Goal: Task Accomplishment & Management: Manage account settings

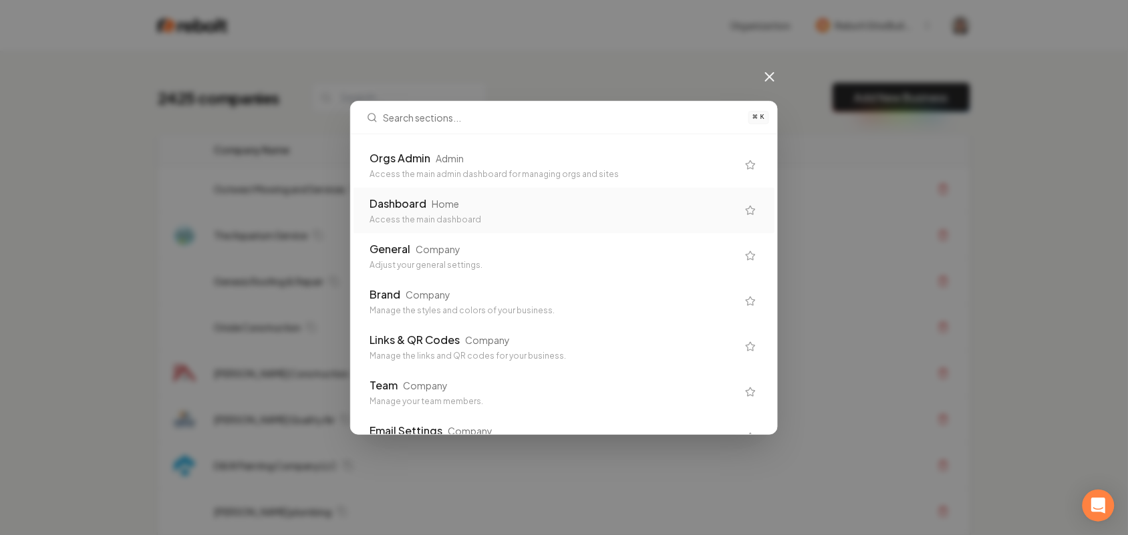
click at [555, 169] on div "Access the main admin dashboard for managing orgs and sites" at bounding box center [554, 174] width 368 height 11
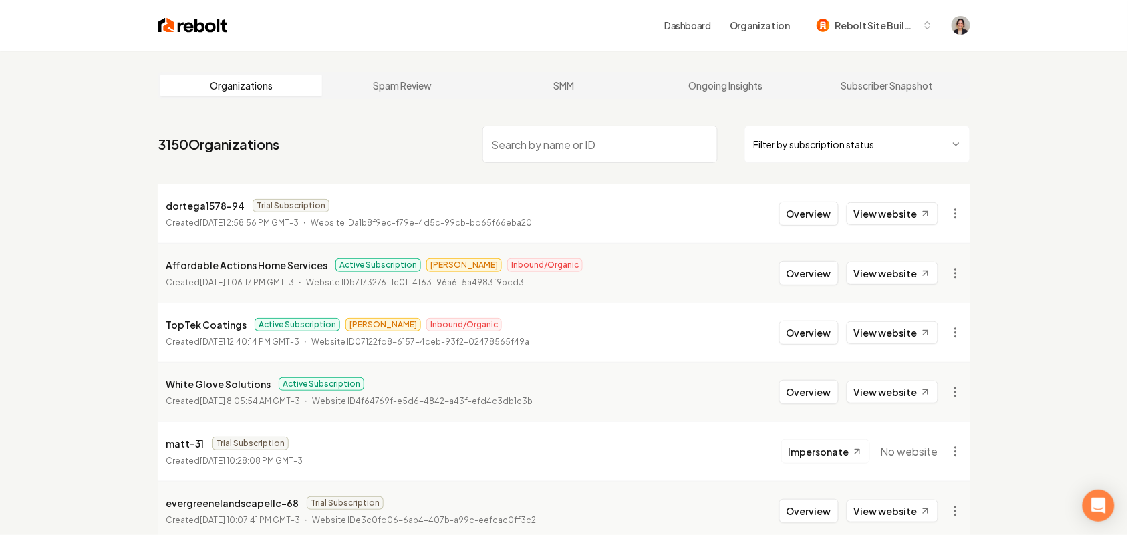
click at [628, 149] on input "search" at bounding box center [600, 144] width 235 height 37
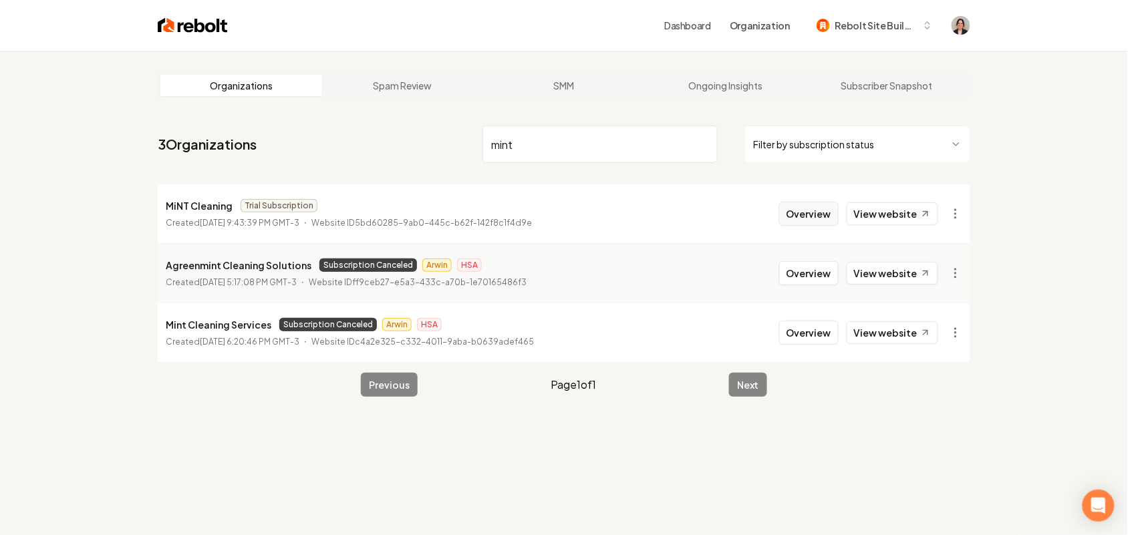
type input "mint"
click at [825, 211] on button "Overview" at bounding box center [808, 214] width 59 height 24
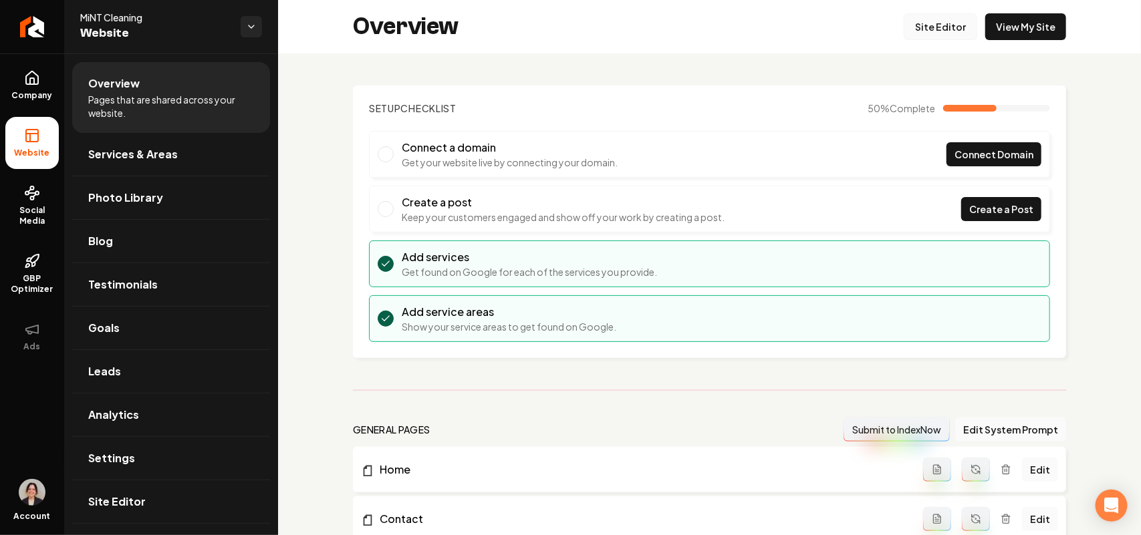
click at [914, 29] on link "Site Editor" at bounding box center [941, 26] width 74 height 27
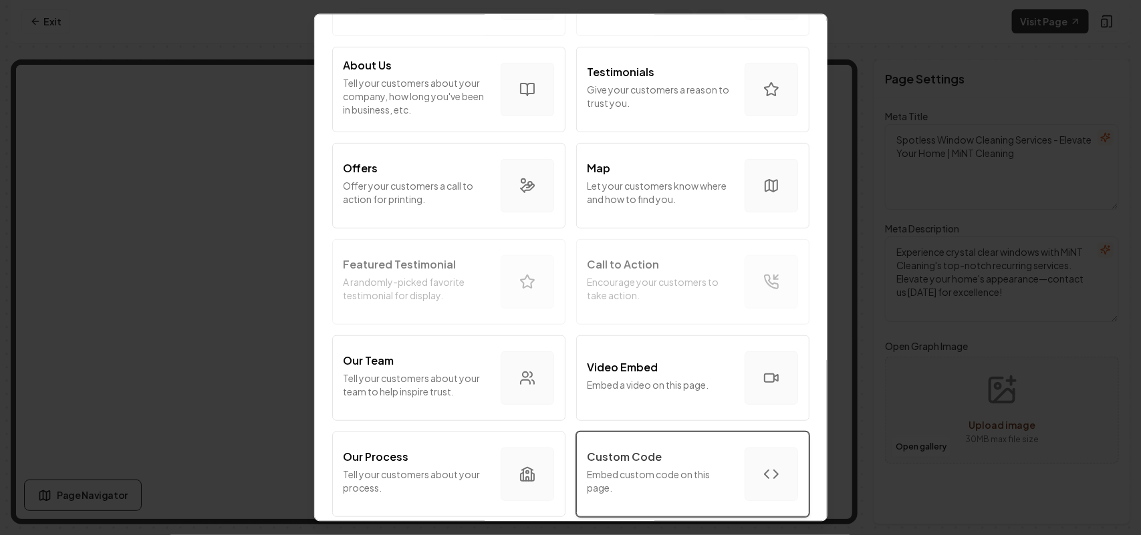
scroll to position [251, 0]
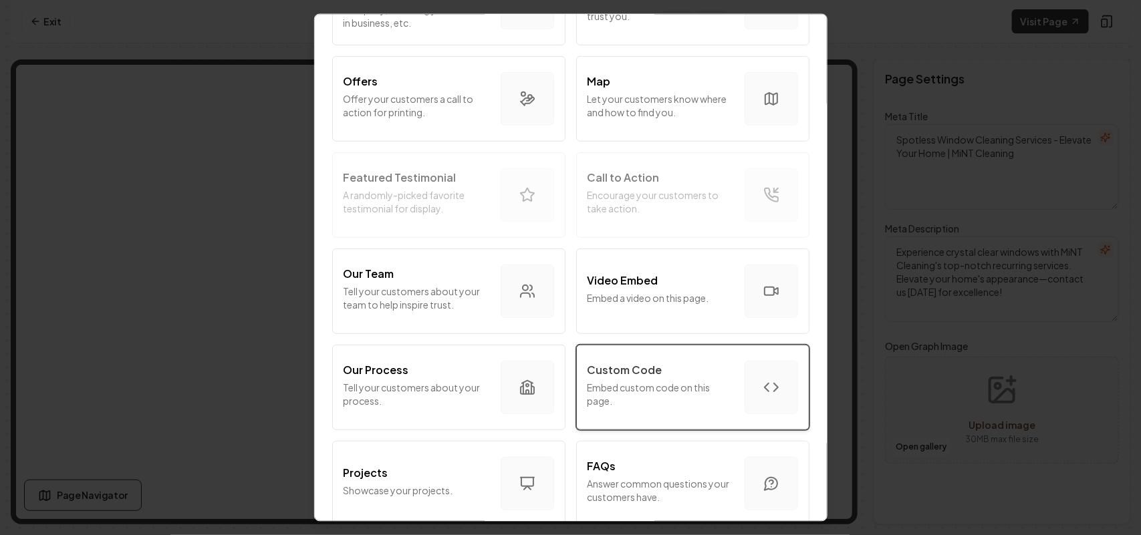
click at [673, 370] on div "Custom Code" at bounding box center [661, 370] width 146 height 16
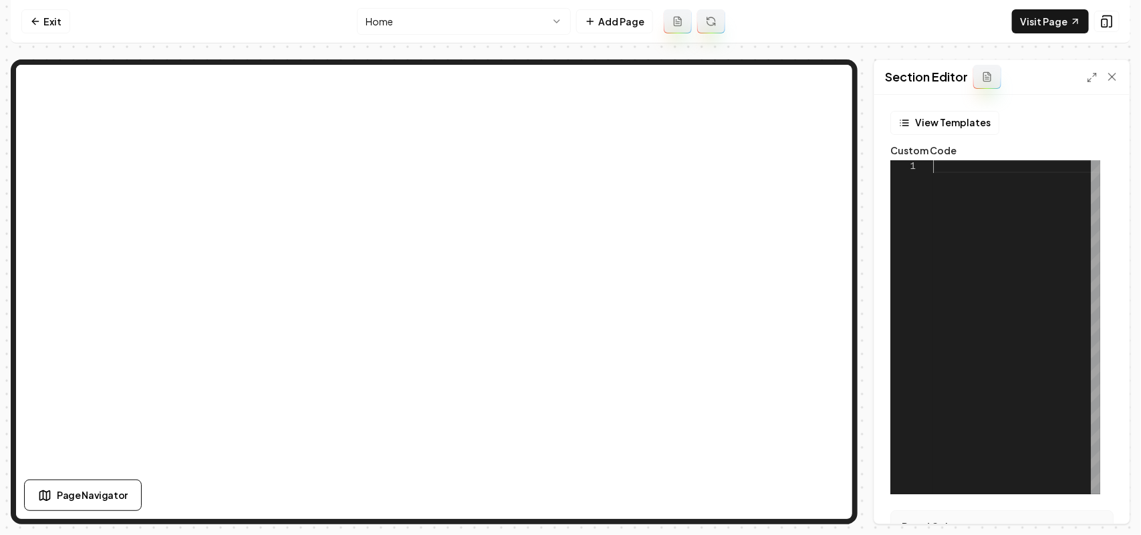
click at [967, 208] on div at bounding box center [1016, 327] width 167 height 334
type textarea "**********"
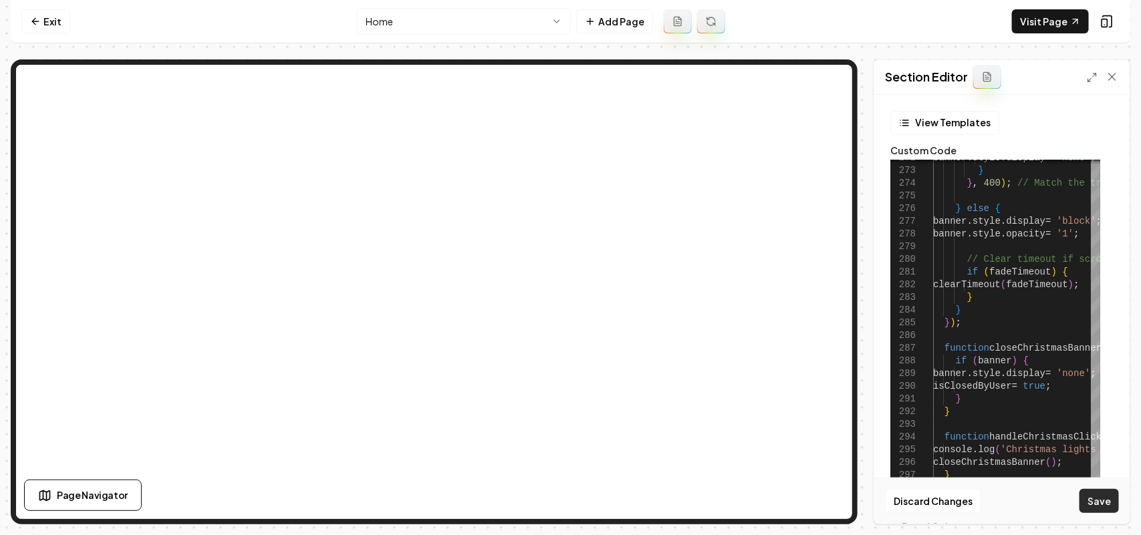
click at [1105, 495] on button "Save" at bounding box center [1098, 501] width 39 height 24
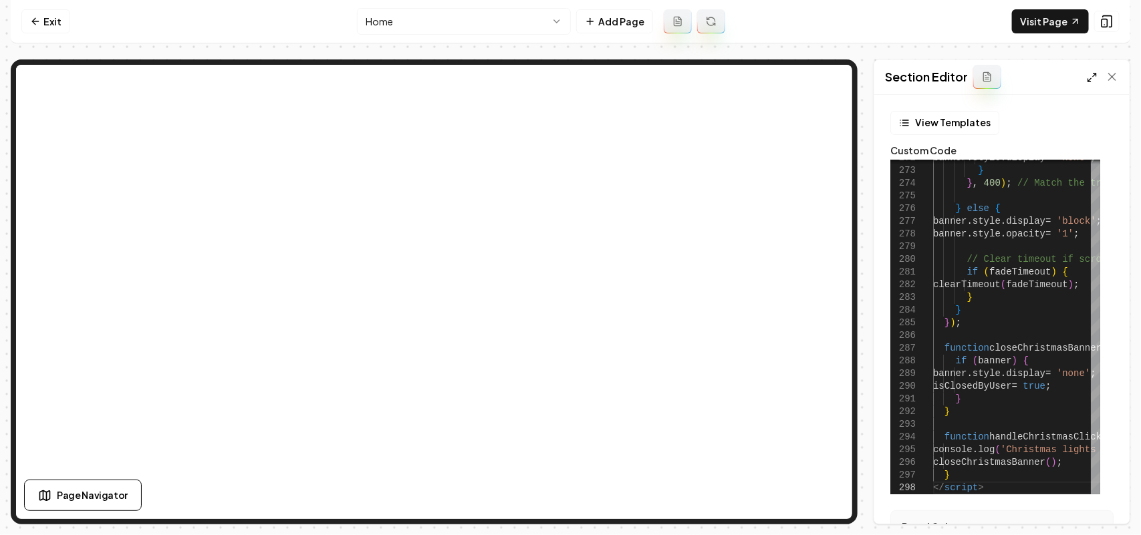
click at [1090, 77] on icon at bounding box center [1092, 77] width 11 height 11
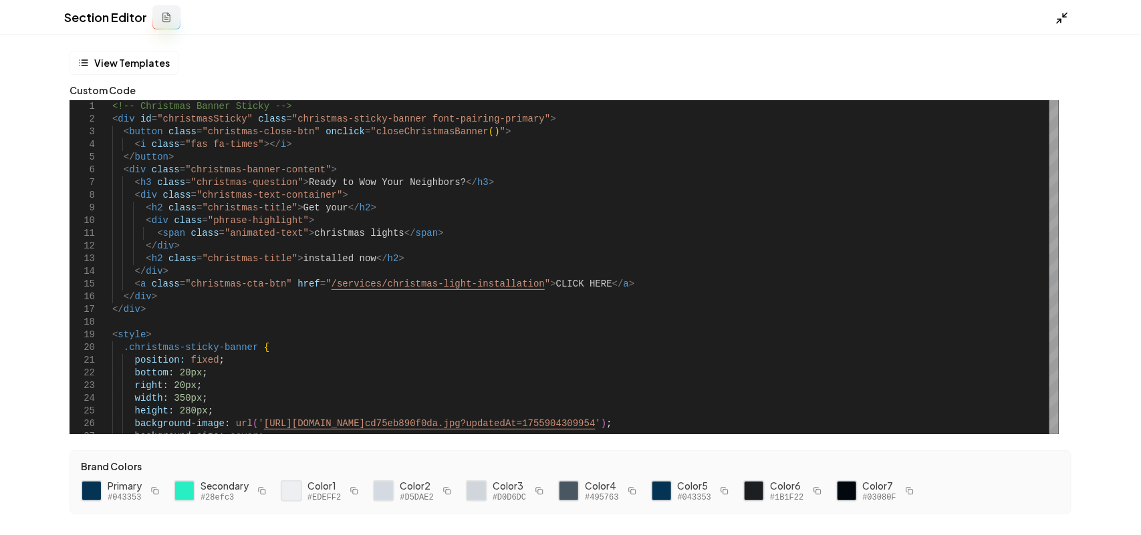
click at [1061, 17] on icon at bounding box center [1061, 17] width 13 height 13
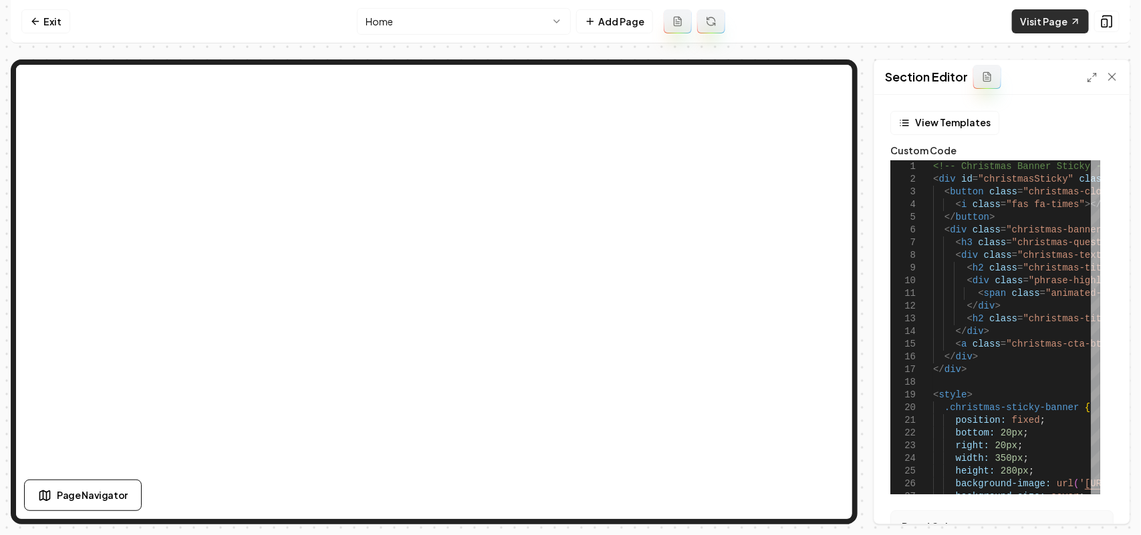
click at [1041, 19] on link "Visit Page" at bounding box center [1050, 21] width 77 height 24
click at [39, 25] on icon at bounding box center [35, 21] width 11 height 11
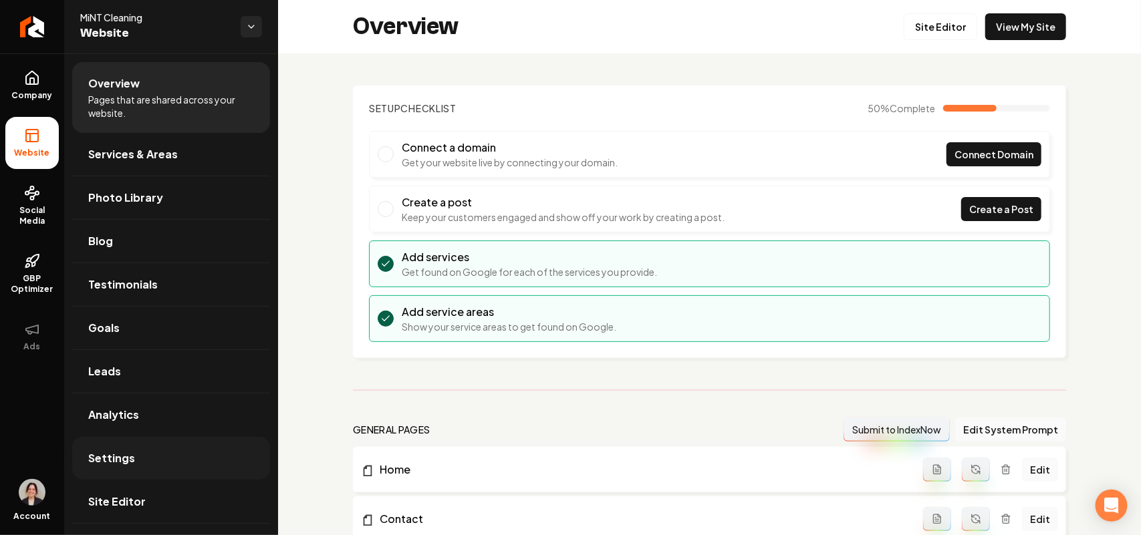
click at [134, 467] on link "Settings" at bounding box center [171, 458] width 198 height 43
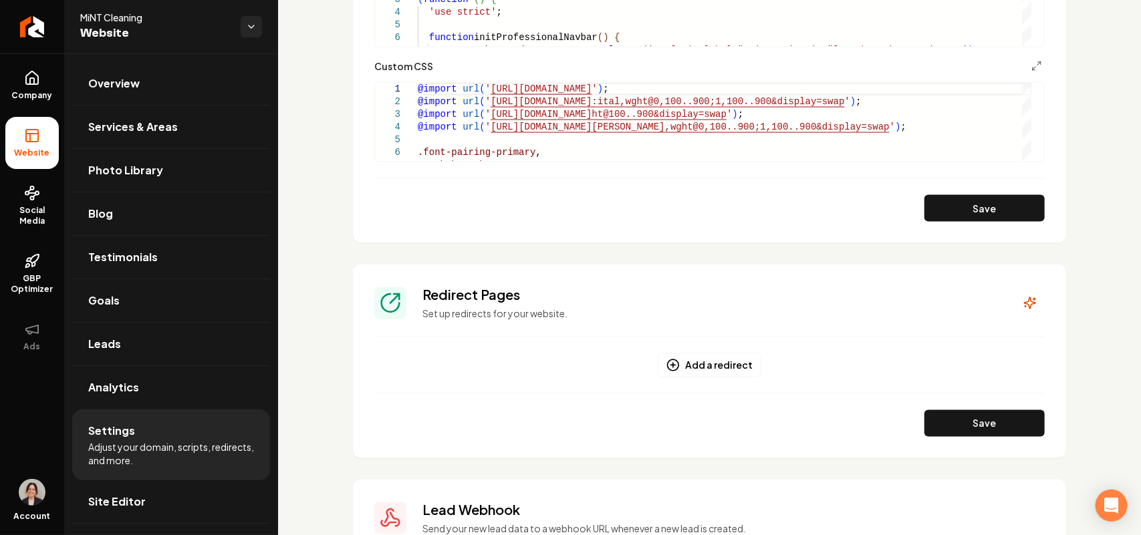
scroll to position [752, 0]
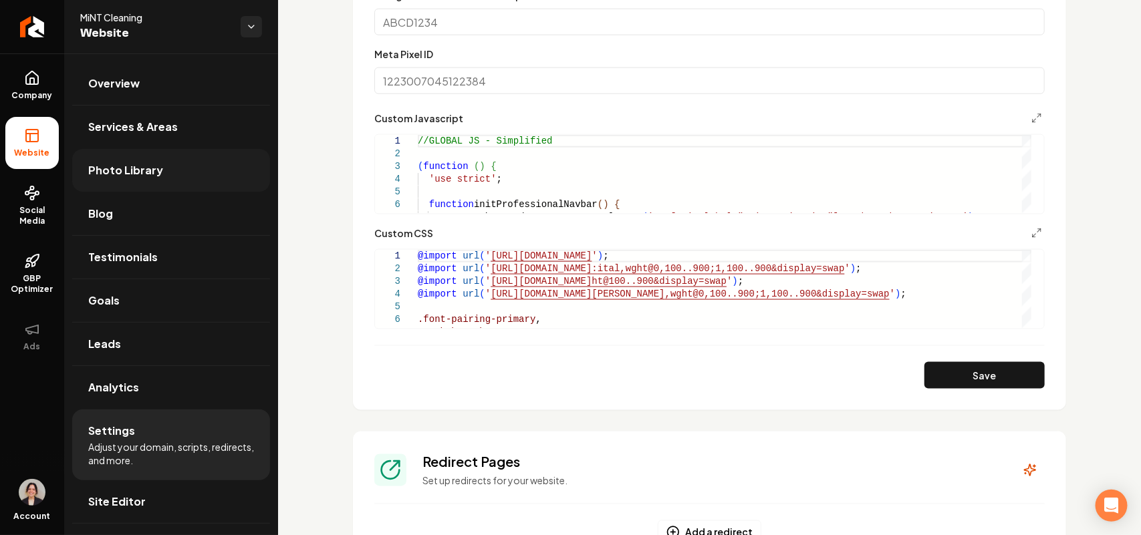
click at [174, 166] on link "Photo Library" at bounding box center [171, 170] width 198 height 43
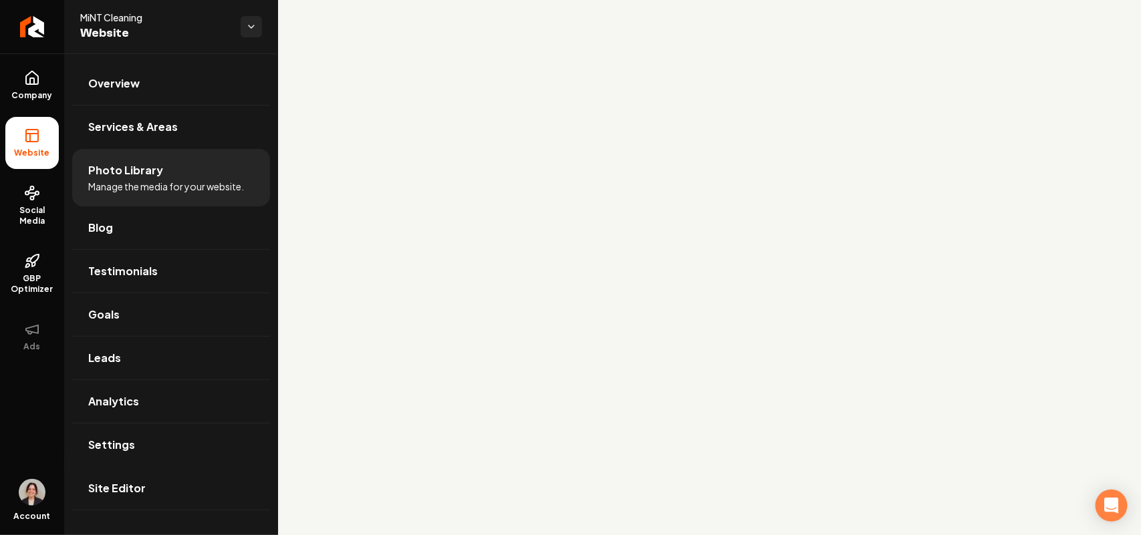
scroll to position [10378, 0]
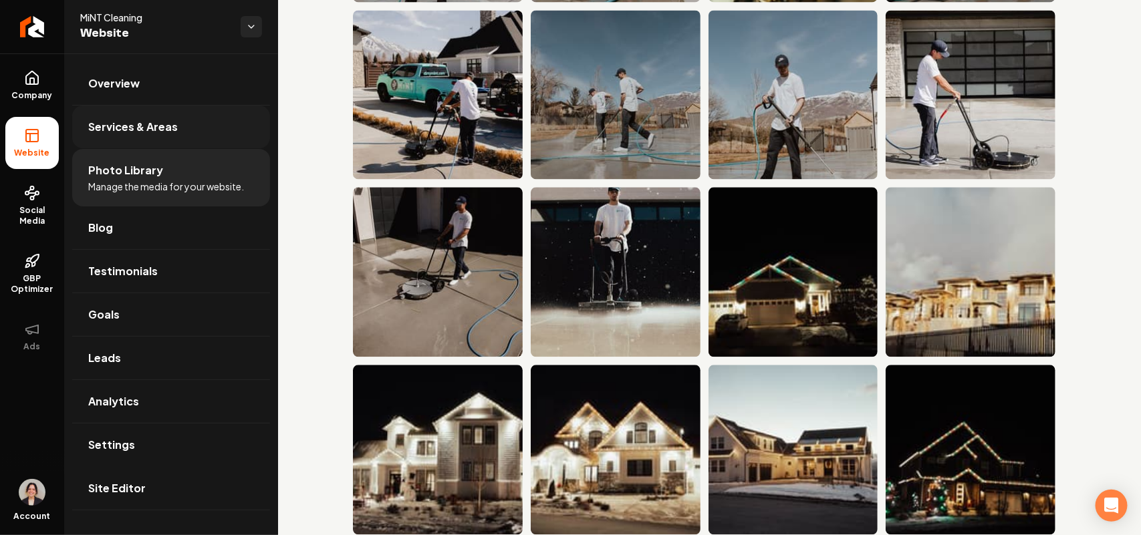
drag, startPoint x: 47, startPoint y: 96, endPoint x: 92, endPoint y: 105, distance: 45.8
click at [45, 95] on span "Company" at bounding box center [32, 95] width 51 height 11
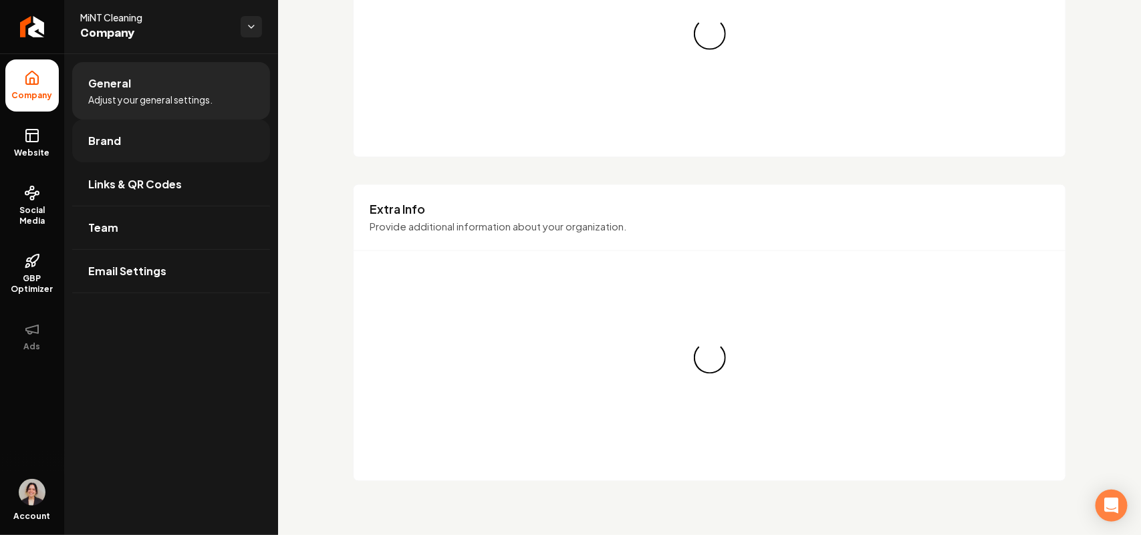
click at [134, 142] on link "Brand" at bounding box center [171, 141] width 198 height 43
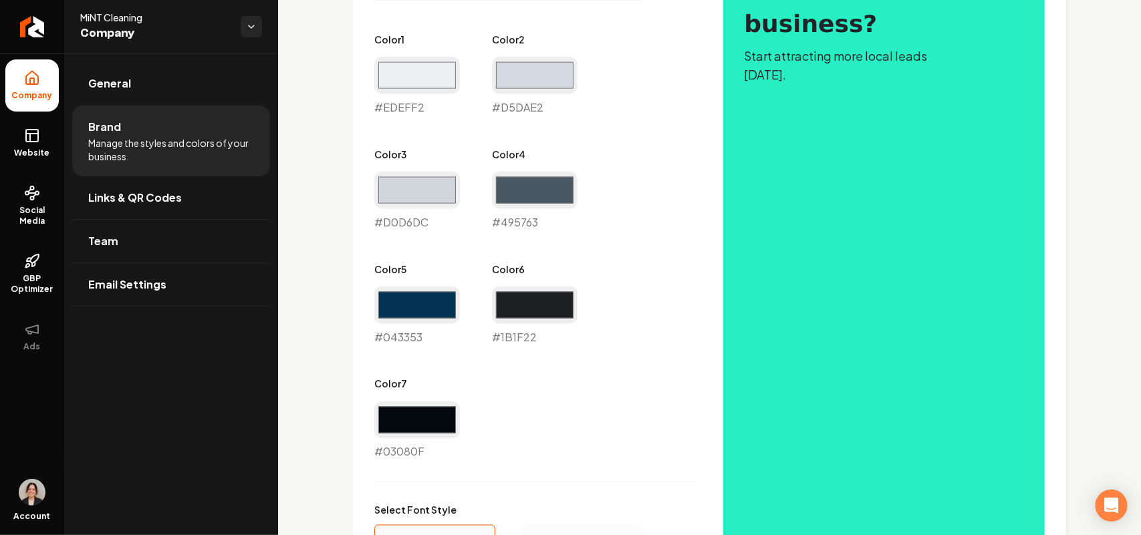
scroll to position [457, 0]
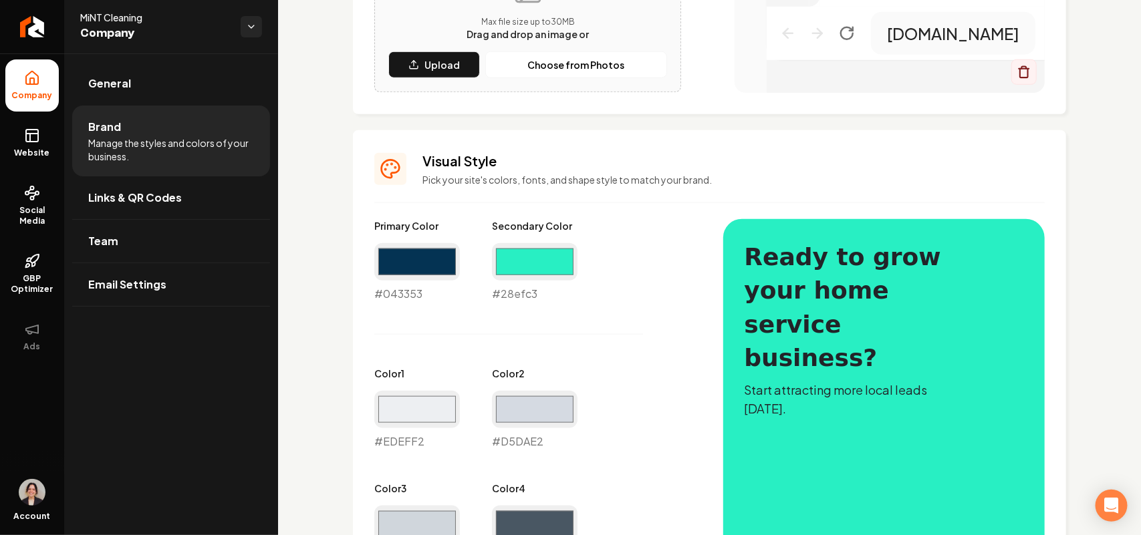
click at [497, 291] on div "#28efc3 #28efc3" at bounding box center [535, 272] width 86 height 59
copy div "#28efc3"
